Goal: Task Accomplishment & Management: Complete application form

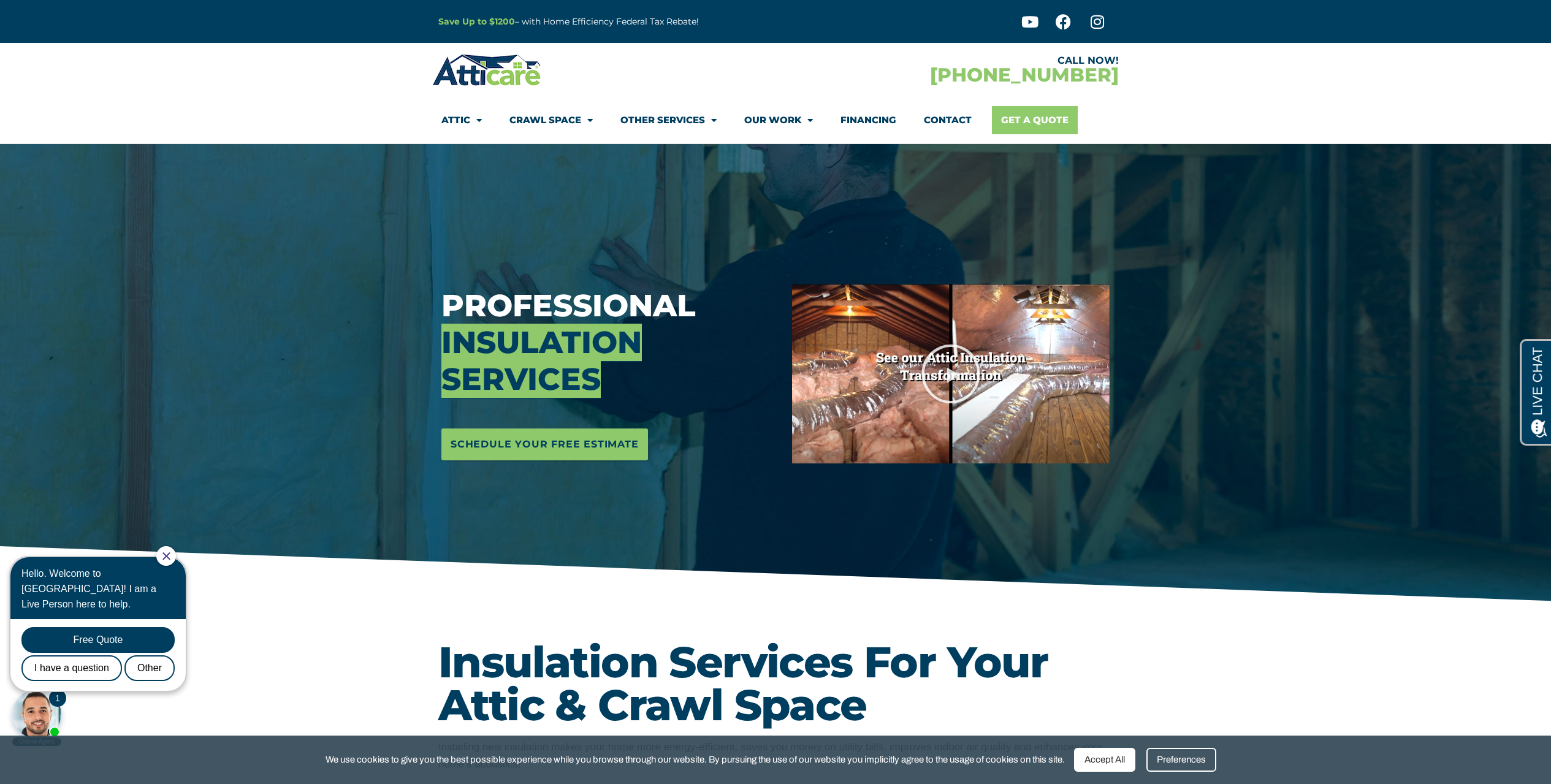
click at [1008, 122] on link "Get A Quote" at bounding box center [1035, 120] width 86 height 28
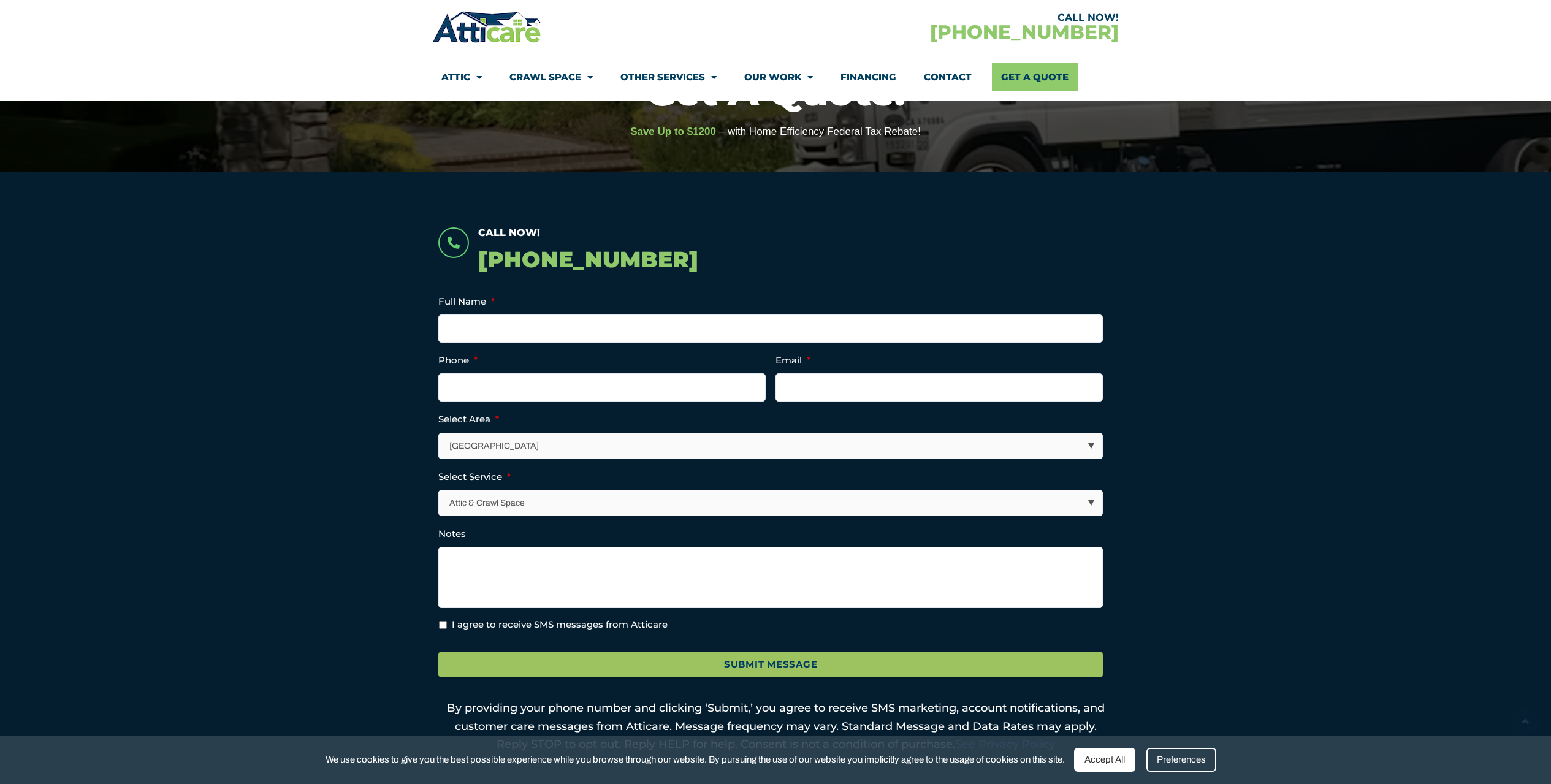
scroll to position [152, 0]
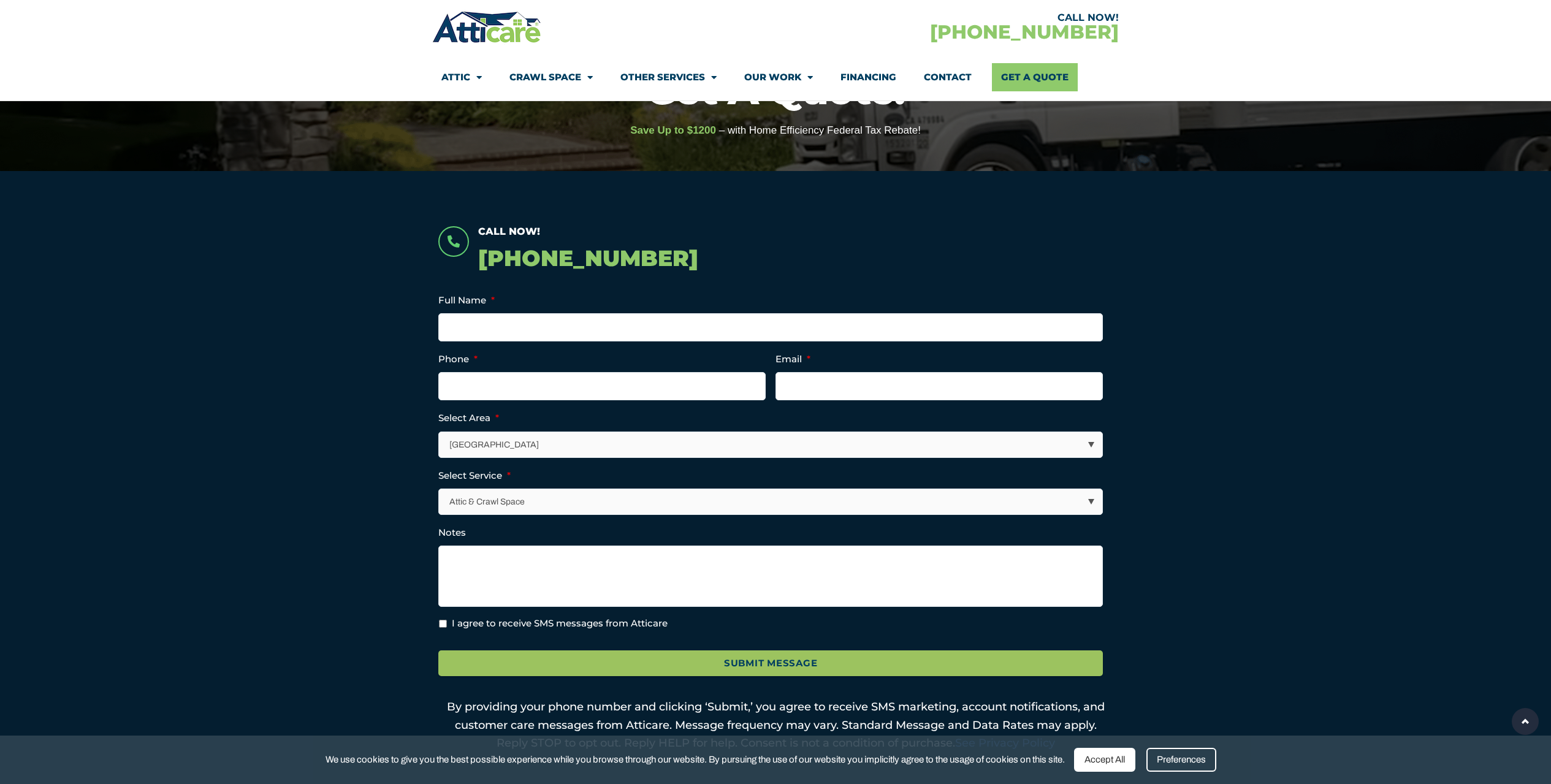
click at [543, 441] on select "Los Angeles Area San Francisco Bay Area New Jersey / New York Area Other Areas" at bounding box center [771, 444] width 664 height 25
click at [440, 432] on select "Los Angeles Area San Francisco Bay Area New Jersey / New York Area Other Areas" at bounding box center [771, 444] width 664 height 25
click at [484, 336] on input "Full Name *" at bounding box center [770, 327] width 665 height 28
type input "lucas ponce"
type input "6267360760"
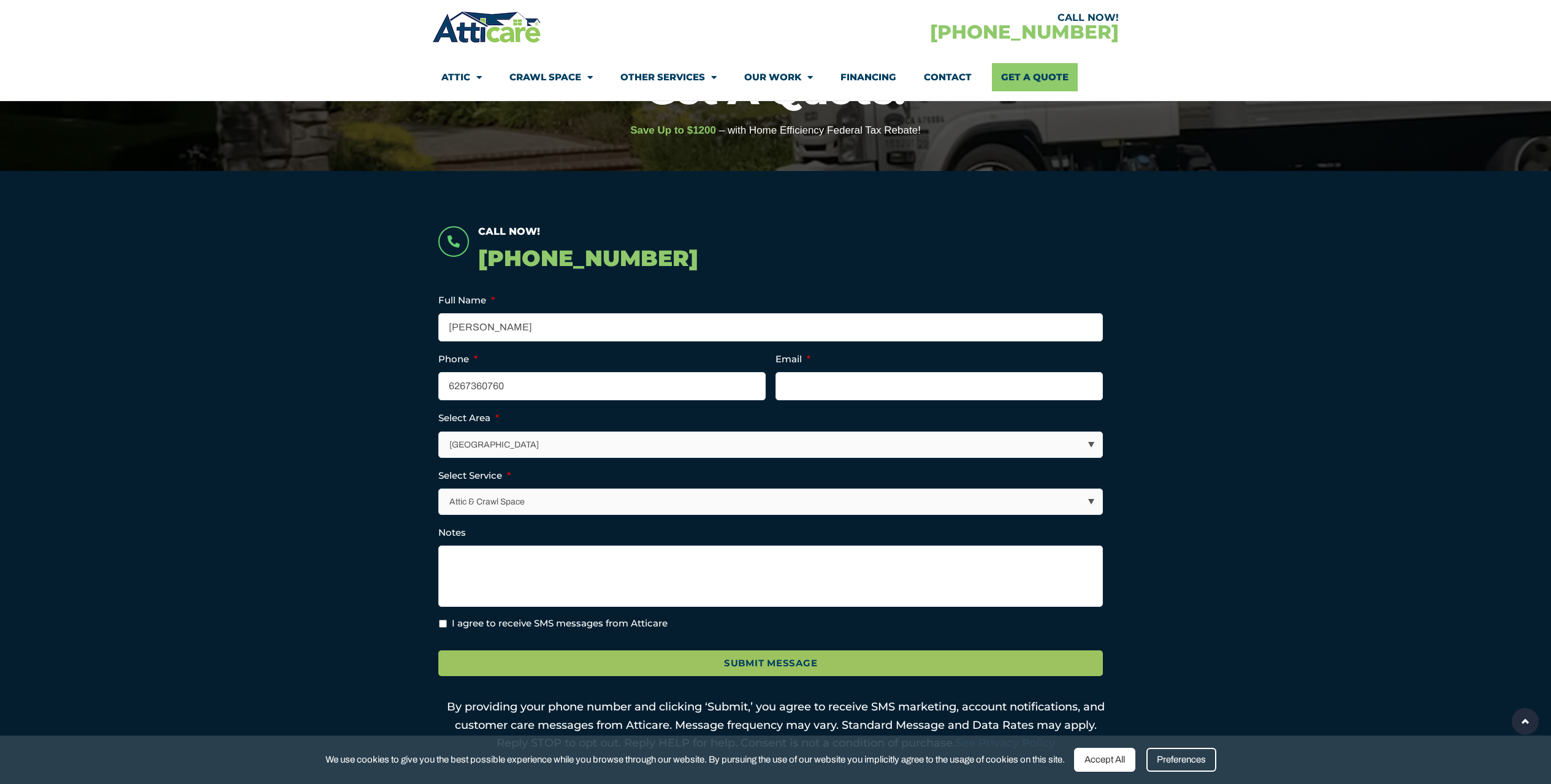
type input "lp3187@gmail.com"
type input "(626) 736-0760"
click at [535, 500] on select "Attic & Crawl Space Insulation Roofing Solar Energy Other Services" at bounding box center [771, 501] width 664 height 25
click at [440, 489] on select "Attic & Crawl Space Insulation Roofing Solar Energy Other Services" at bounding box center [771, 501] width 664 height 25
click at [485, 567] on textarea "Notes" at bounding box center [770, 576] width 665 height 61
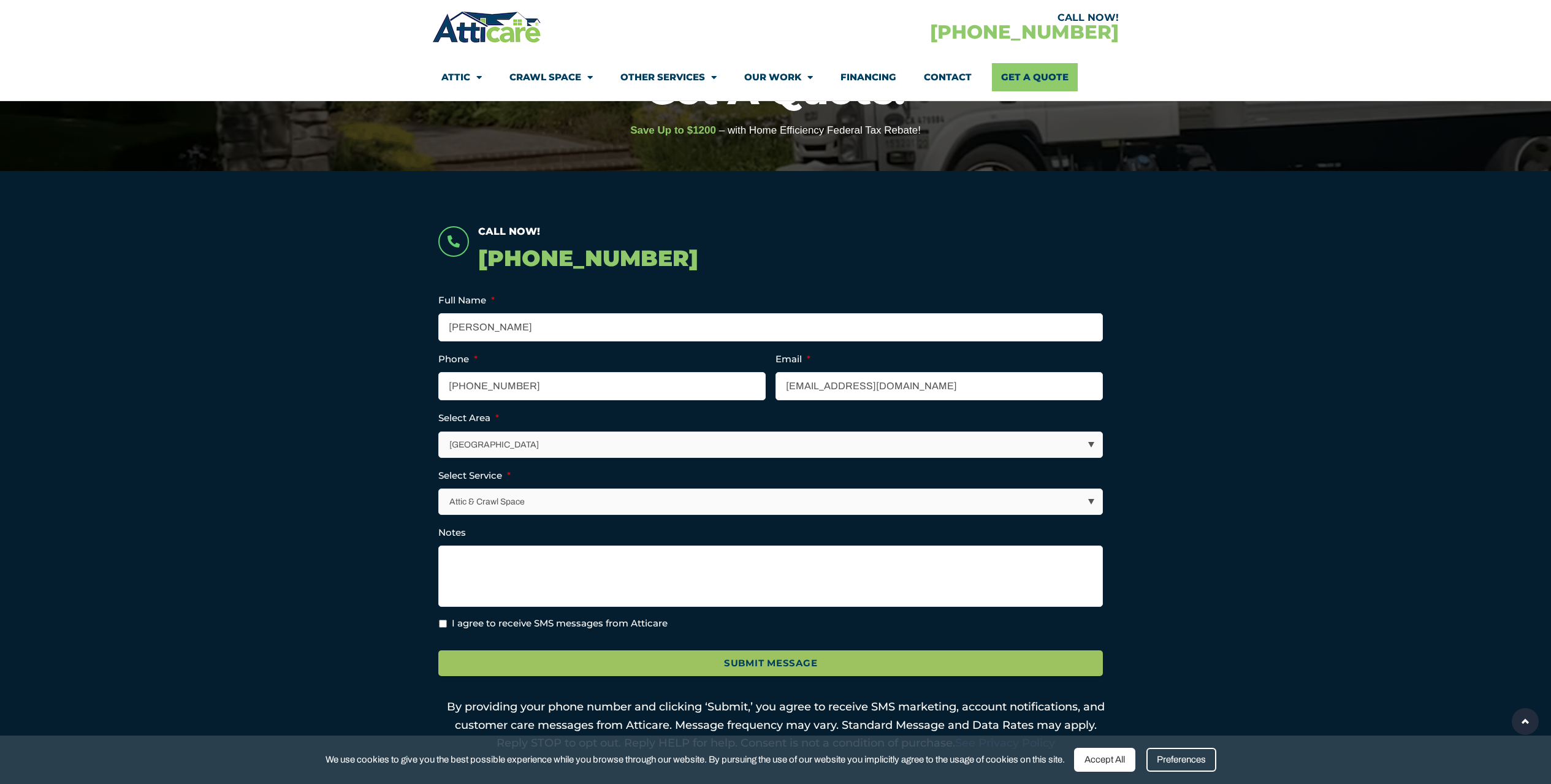
click at [496, 498] on select "Attic & Crawl Space Insulation Roofing Solar Energy Other Services" at bounding box center [771, 501] width 664 height 25
click at [514, 568] on textarea "Notes" at bounding box center [770, 576] width 665 height 61
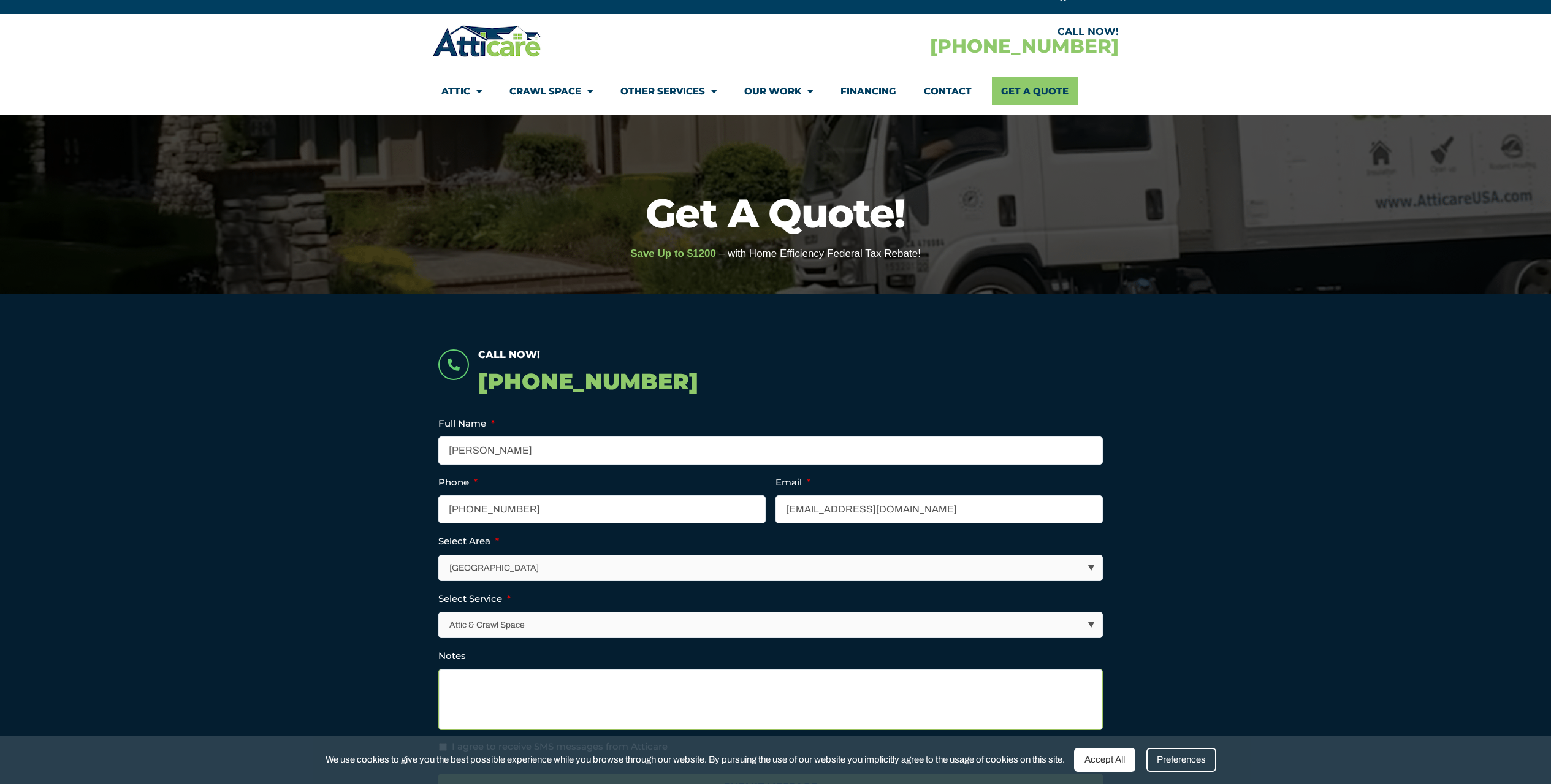
scroll to position [0, 0]
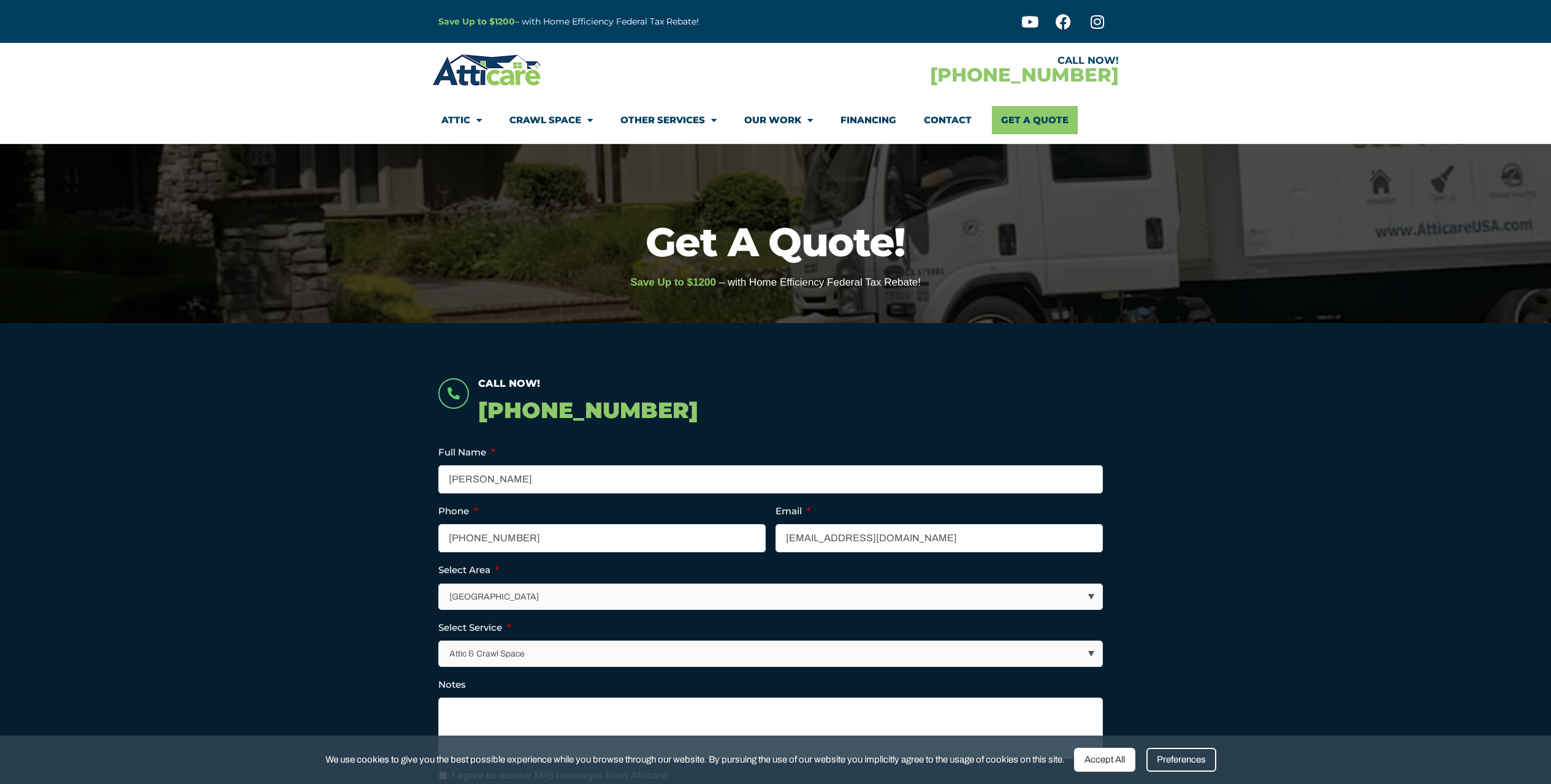
drag, startPoint x: 1113, startPoint y: 759, endPoint x: 1050, endPoint y: 730, distance: 69.4
click at [1113, 758] on div "Accept All" at bounding box center [1104, 759] width 61 height 24
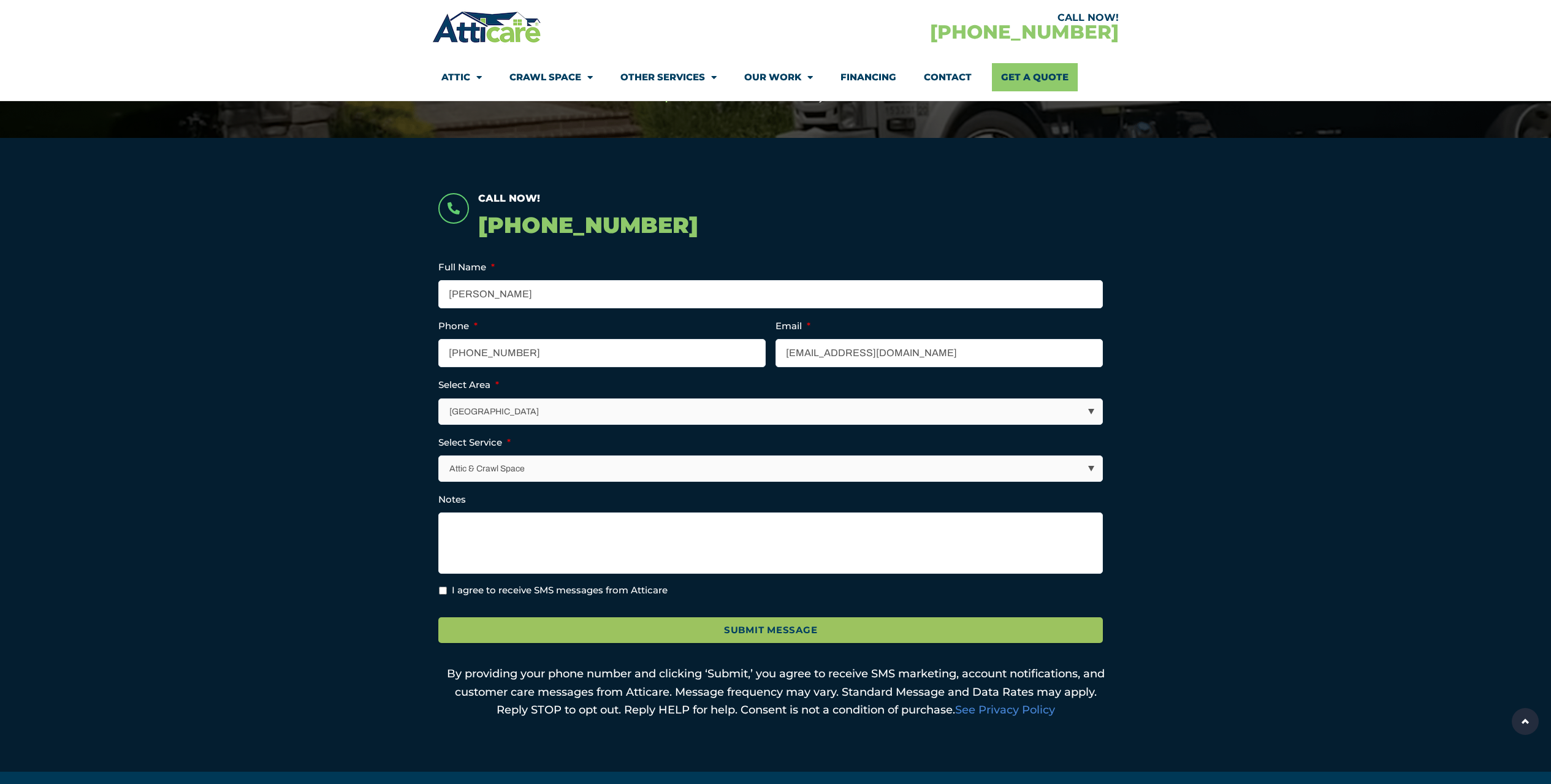
scroll to position [207, 0]
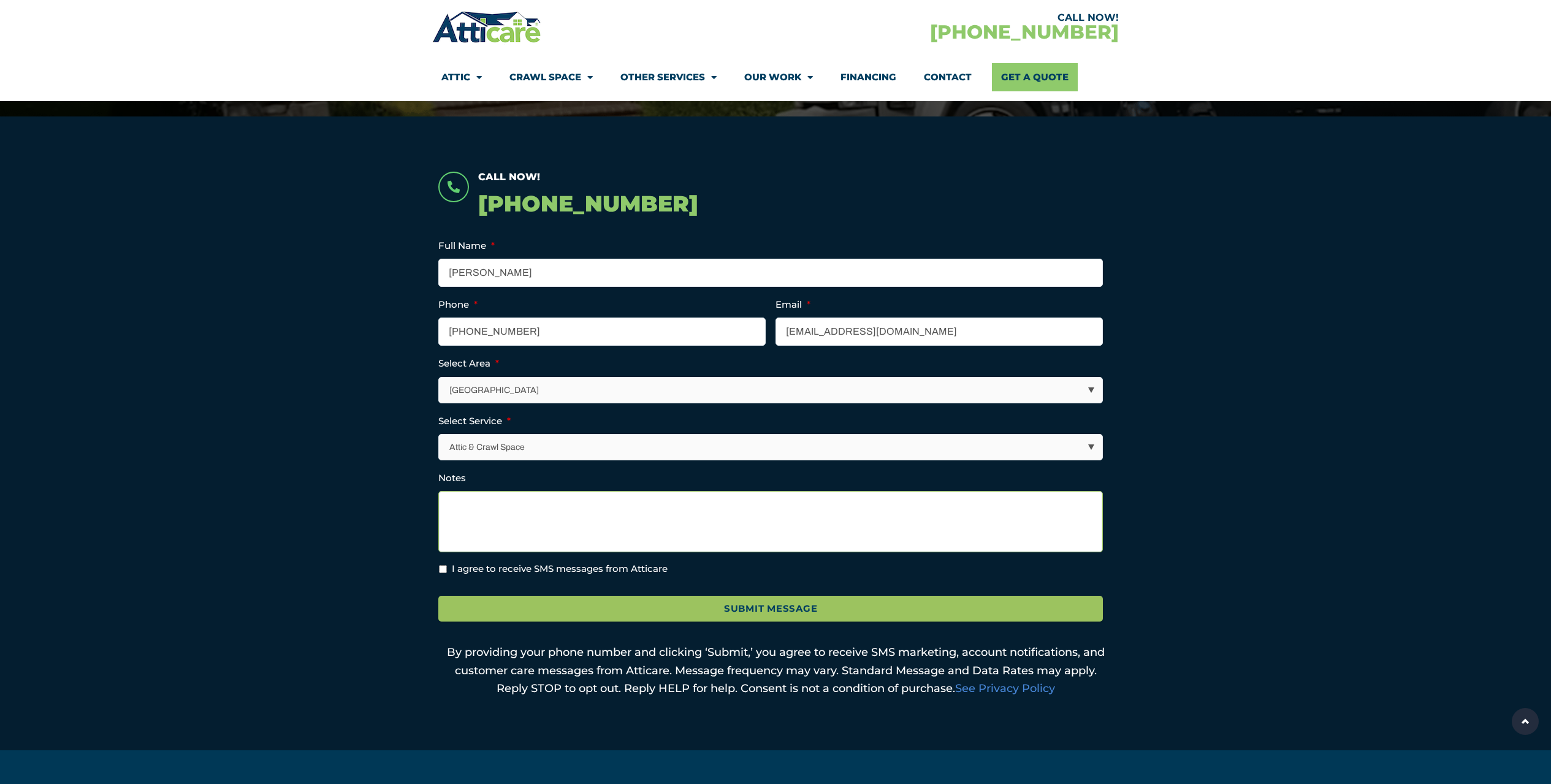
click at [515, 510] on textarea "Notes" at bounding box center [770, 521] width 665 height 61
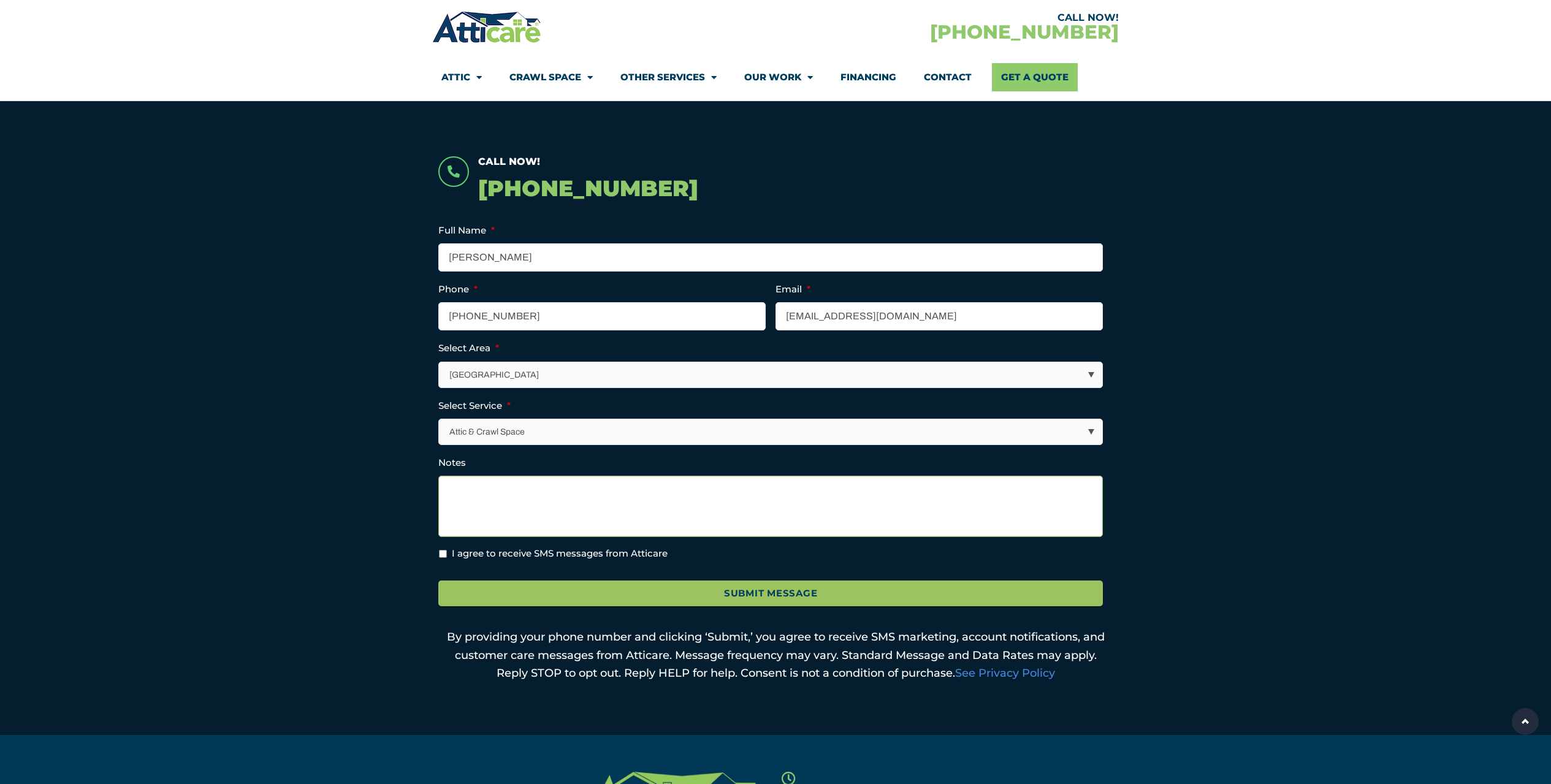
scroll to position [215, 0]
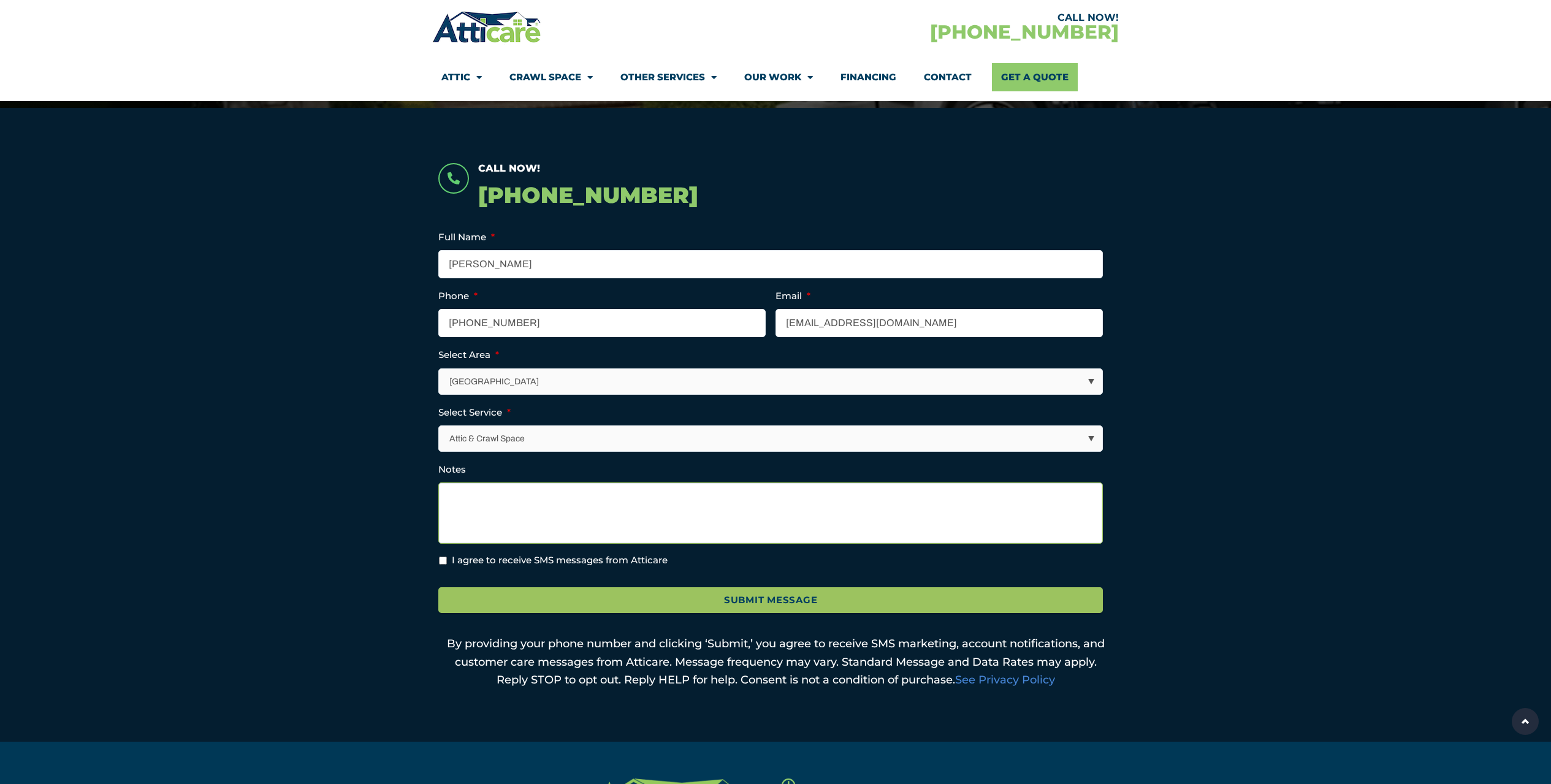
click at [473, 491] on textarea "Notes" at bounding box center [770, 513] width 665 height 61
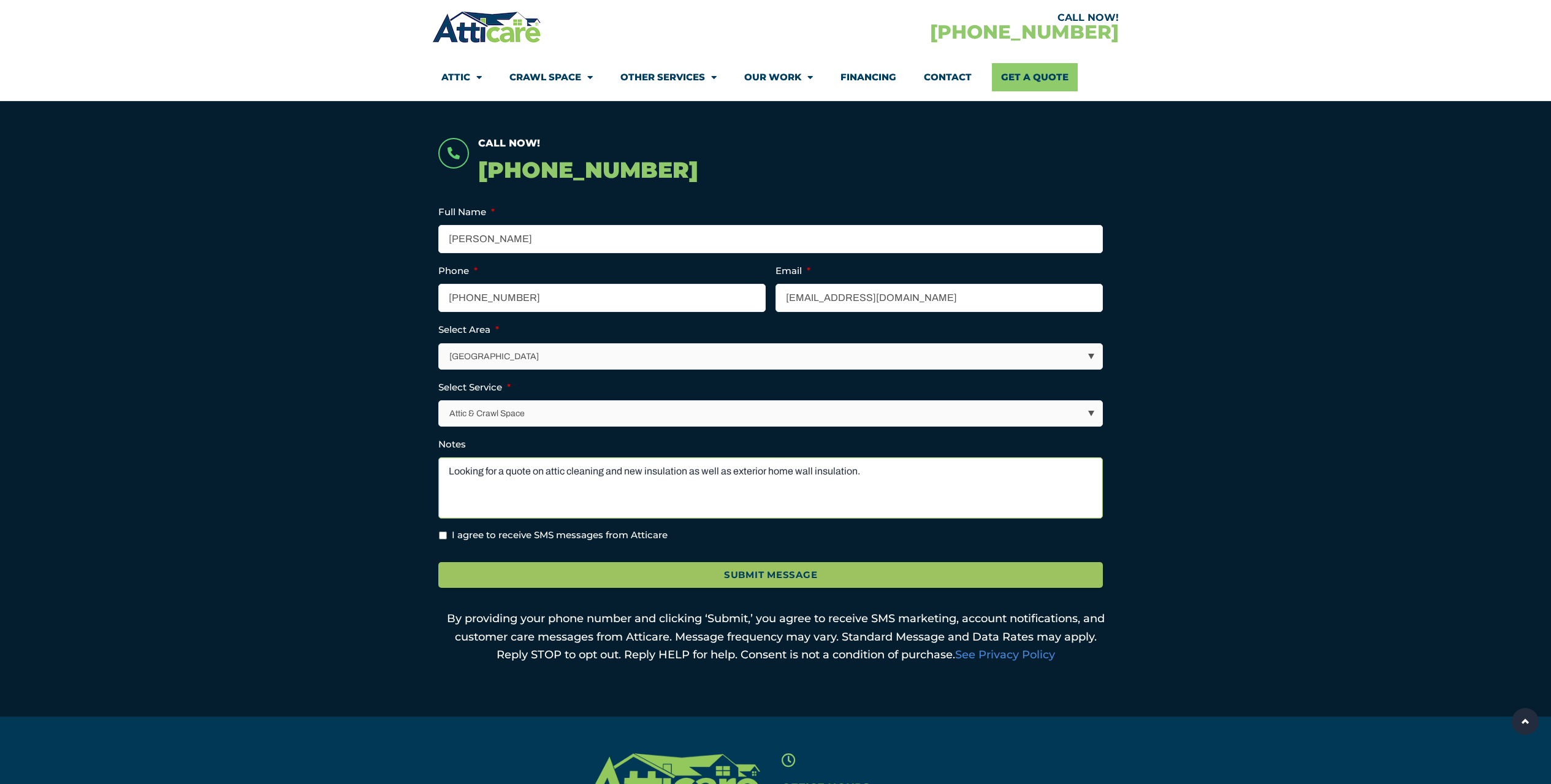
scroll to position [240, 0]
type textarea "Looking for a quote on attic cleaning and new insulation as well as exterior ho…"
drag, startPoint x: 442, startPoint y: 536, endPoint x: 431, endPoint y: 544, distance: 13.6
click at [442, 536] on input "I agree to receive SMS messages from Atticare" at bounding box center [443, 536] width 8 height 8
checkbox input "true"
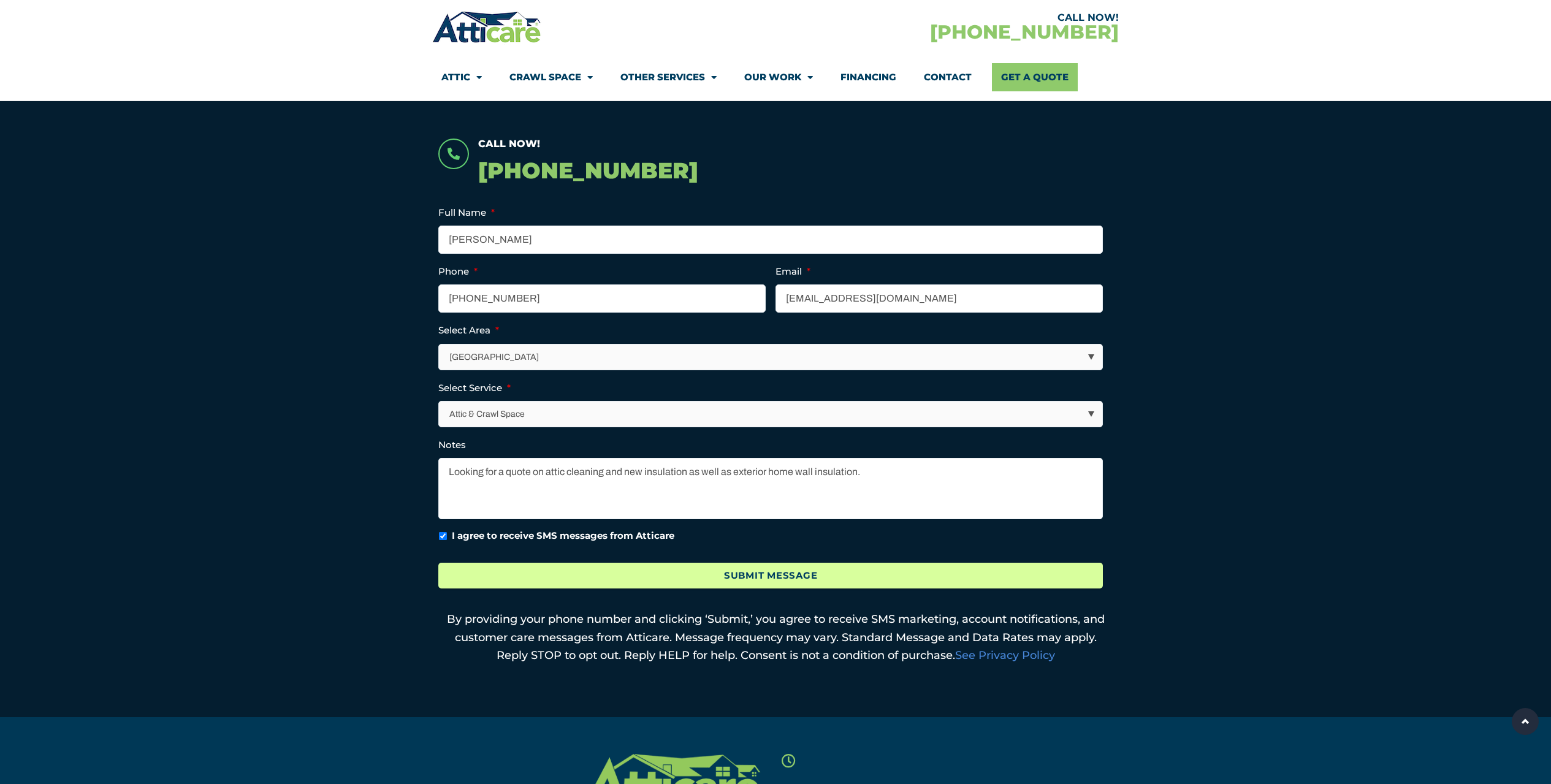
click at [715, 572] on input "Submit Message" at bounding box center [770, 576] width 665 height 27
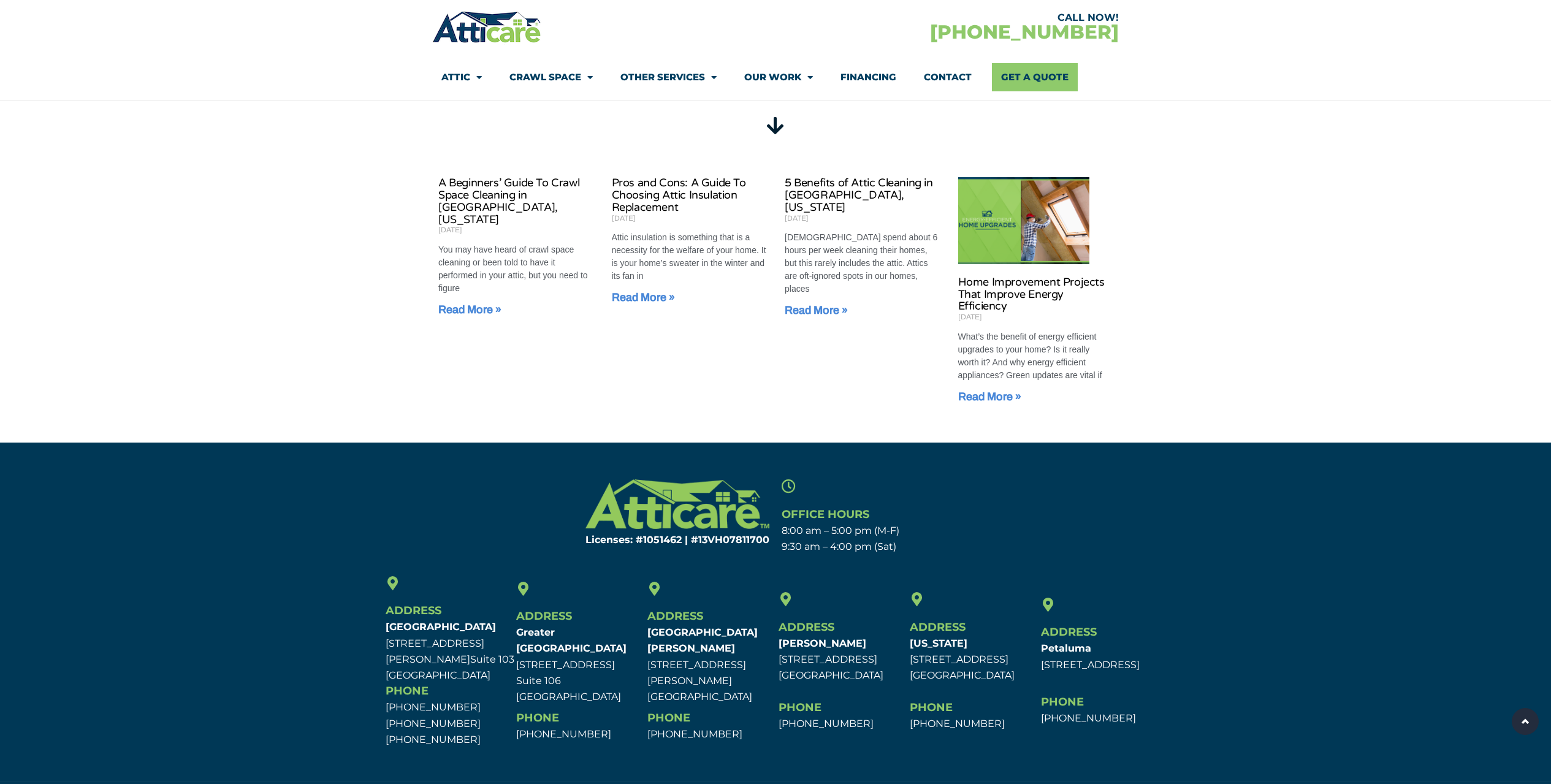
scroll to position [849, 0]
